Goal: Task Accomplishment & Management: Complete application form

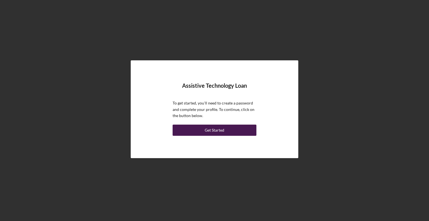
click at [217, 130] on div "Get Started" at bounding box center [215, 130] width 20 height 11
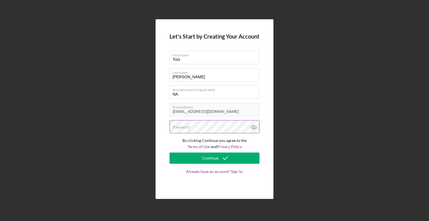
click at [184, 126] on label "Password" at bounding box center [181, 127] width 17 height 4
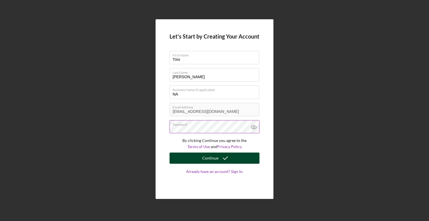
click at [213, 158] on div "Continue" at bounding box center [210, 157] width 16 height 11
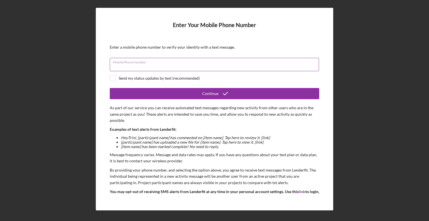
click at [152, 63] on div "Mobile Phone Number" at bounding box center [214, 65] width 209 height 14
type input "[PHONE_NUMBER]"
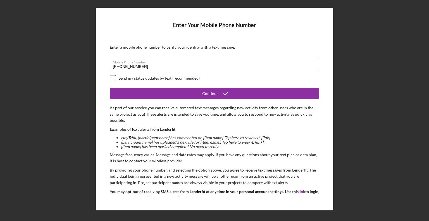
click at [114, 75] on input "checkbox" at bounding box center [113, 78] width 6 height 6
checkbox input "true"
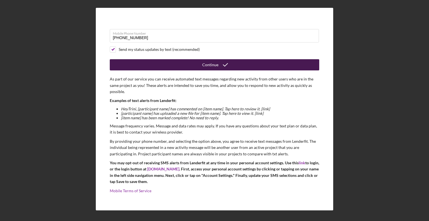
click at [213, 65] on div "Continue" at bounding box center [210, 64] width 16 height 11
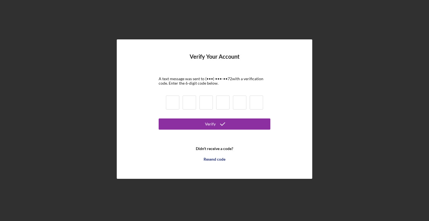
click at [171, 99] on input at bounding box center [172, 102] width 13 height 14
type input "0"
type input "1"
type input "0"
type input "9"
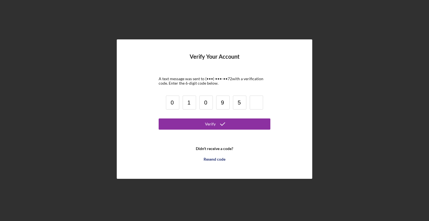
type input "5"
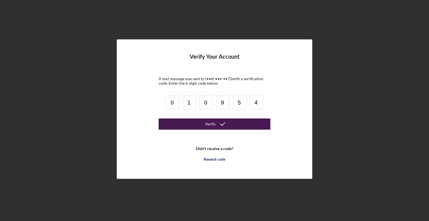
type input "4"
click at [209, 127] on div "Verify" at bounding box center [210, 123] width 11 height 11
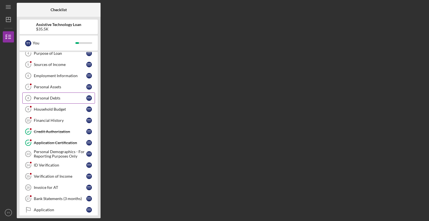
scroll to position [90, 0]
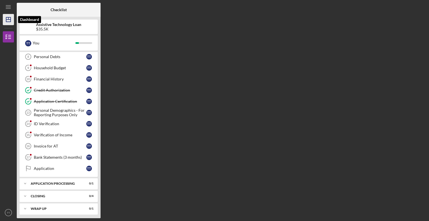
click at [6, 21] on icon "Icon/Dashboard" at bounding box center [8, 20] width 14 height 14
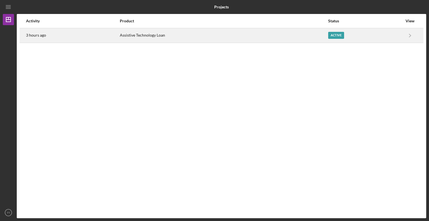
click at [352, 38] on div "Active" at bounding box center [365, 35] width 74 height 14
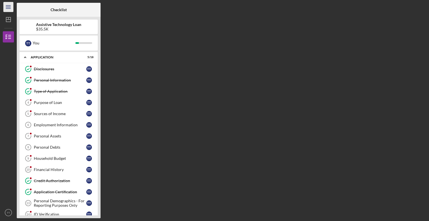
click at [10, 6] on icon "Icon/Menu" at bounding box center [8, 7] width 13 height 13
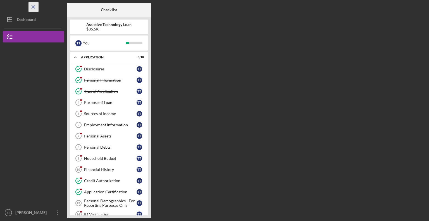
click at [31, 7] on icon "Icon/Menu Close" at bounding box center [33, 7] width 13 height 13
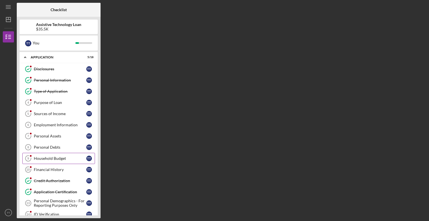
scroll to position [90, 0]
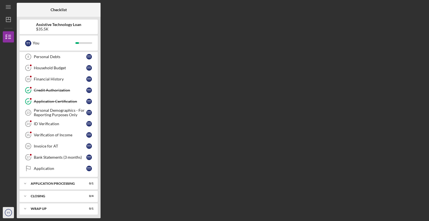
click at [9, 212] on text "TT" at bounding box center [8, 212] width 3 height 3
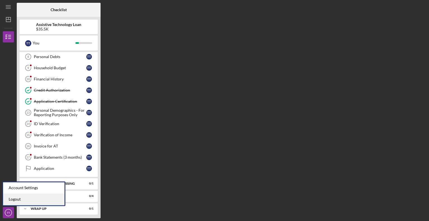
click at [15, 201] on link "Logout" at bounding box center [33, 199] width 61 height 11
